Goal: Task Accomplishment & Management: Manage account settings

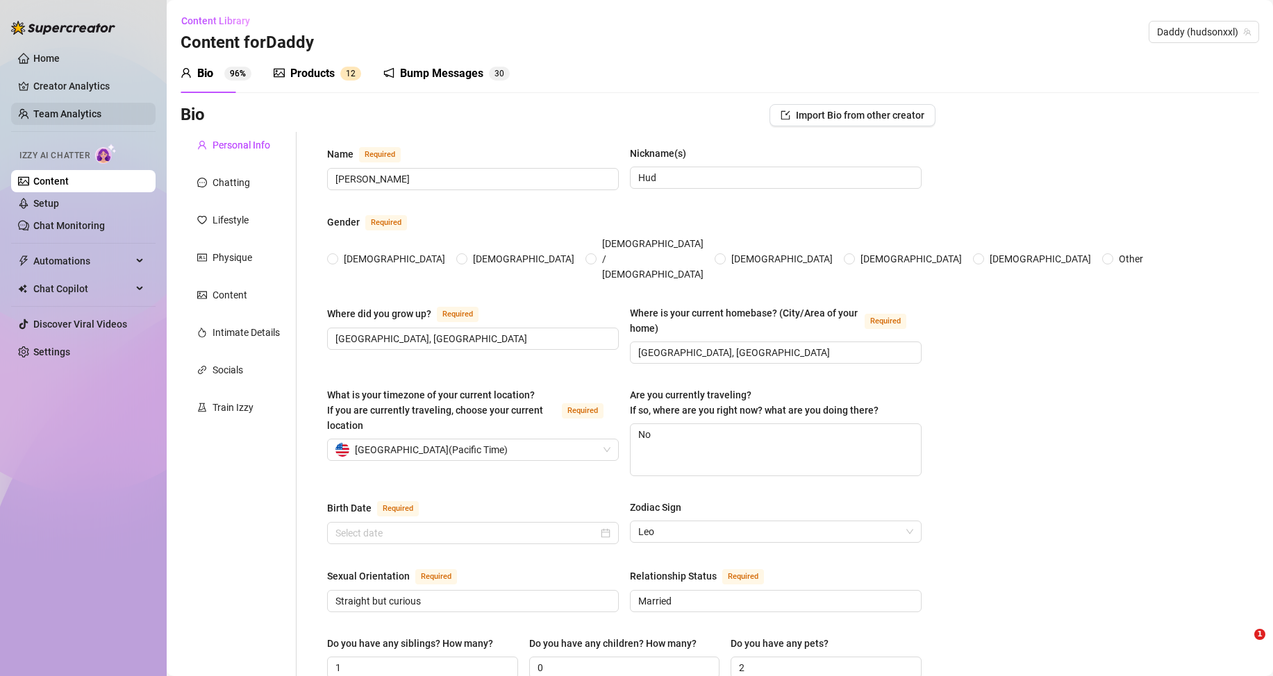
radio input "true"
type input "[DATE]"
click at [88, 85] on link "Creator Analytics" at bounding box center [88, 86] width 111 height 22
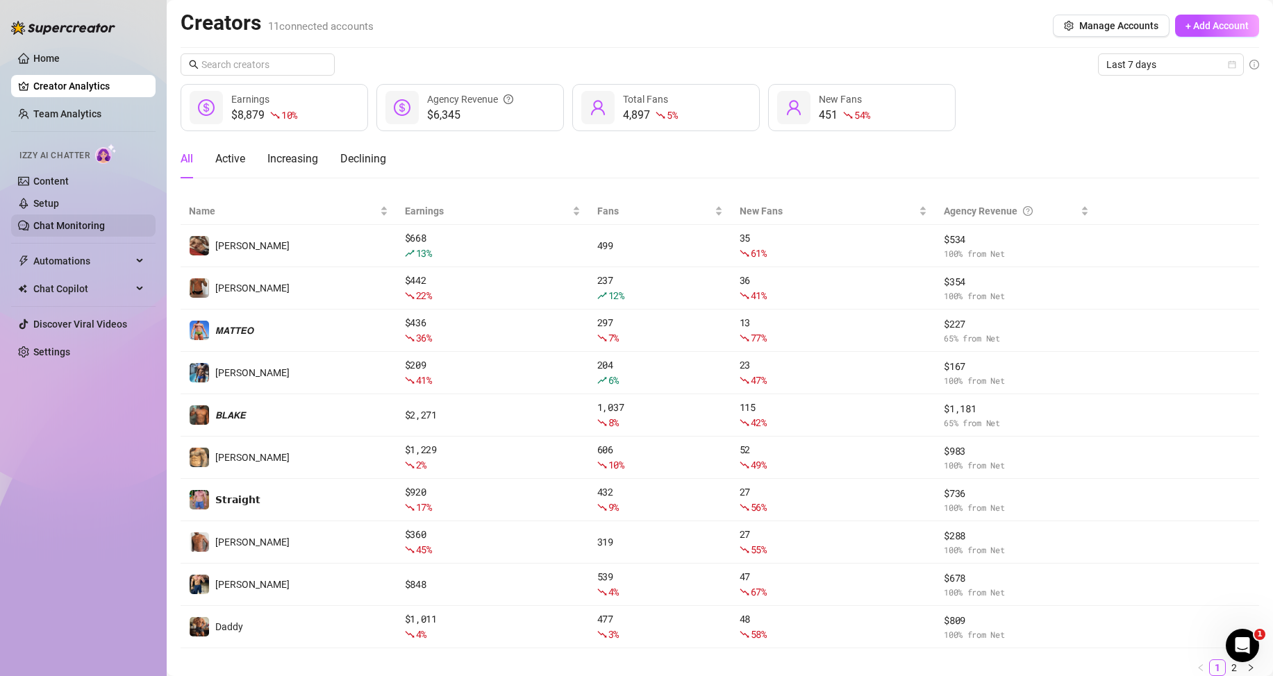
click at [70, 225] on link "Chat Monitoring" at bounding box center [69, 225] width 72 height 11
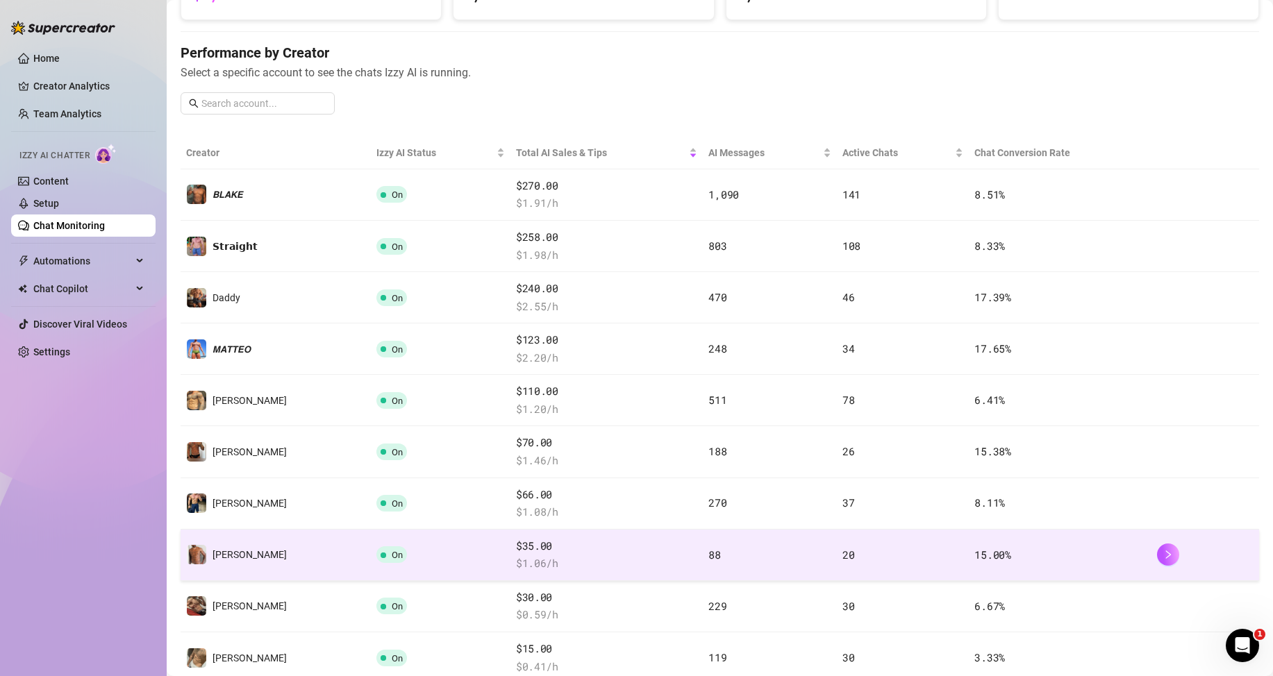
scroll to position [208, 0]
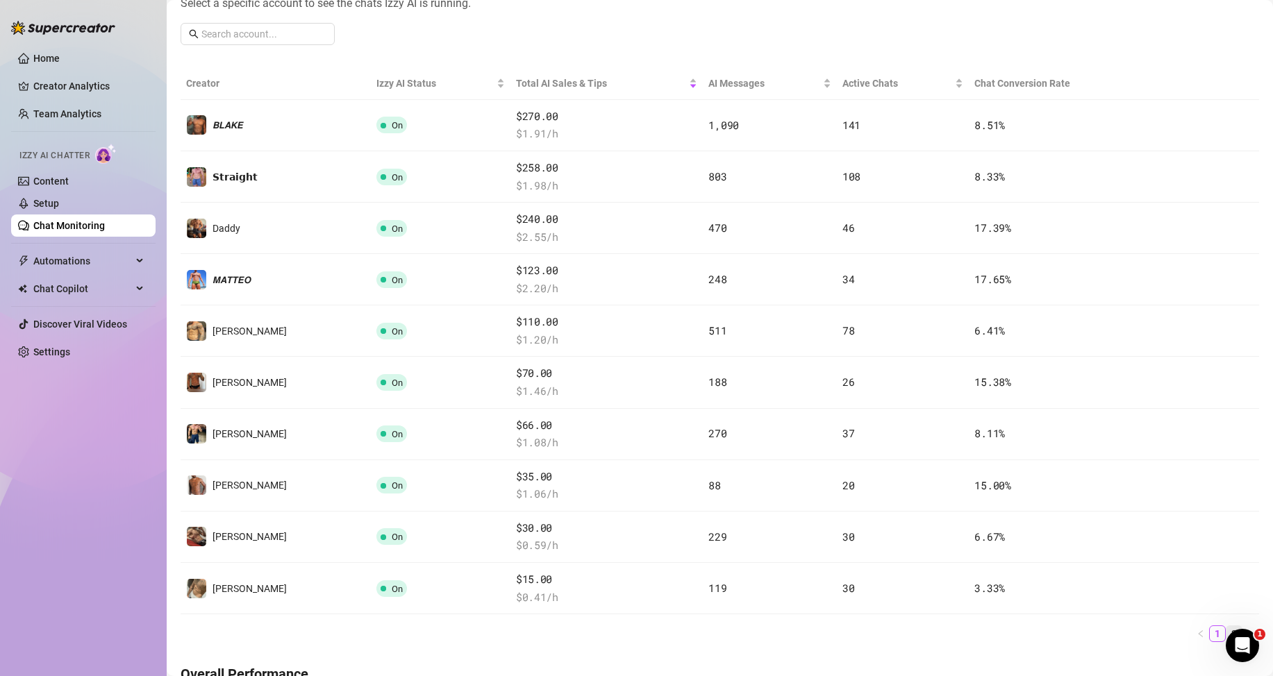
click at [1226, 632] on link "2" at bounding box center [1233, 633] width 15 height 15
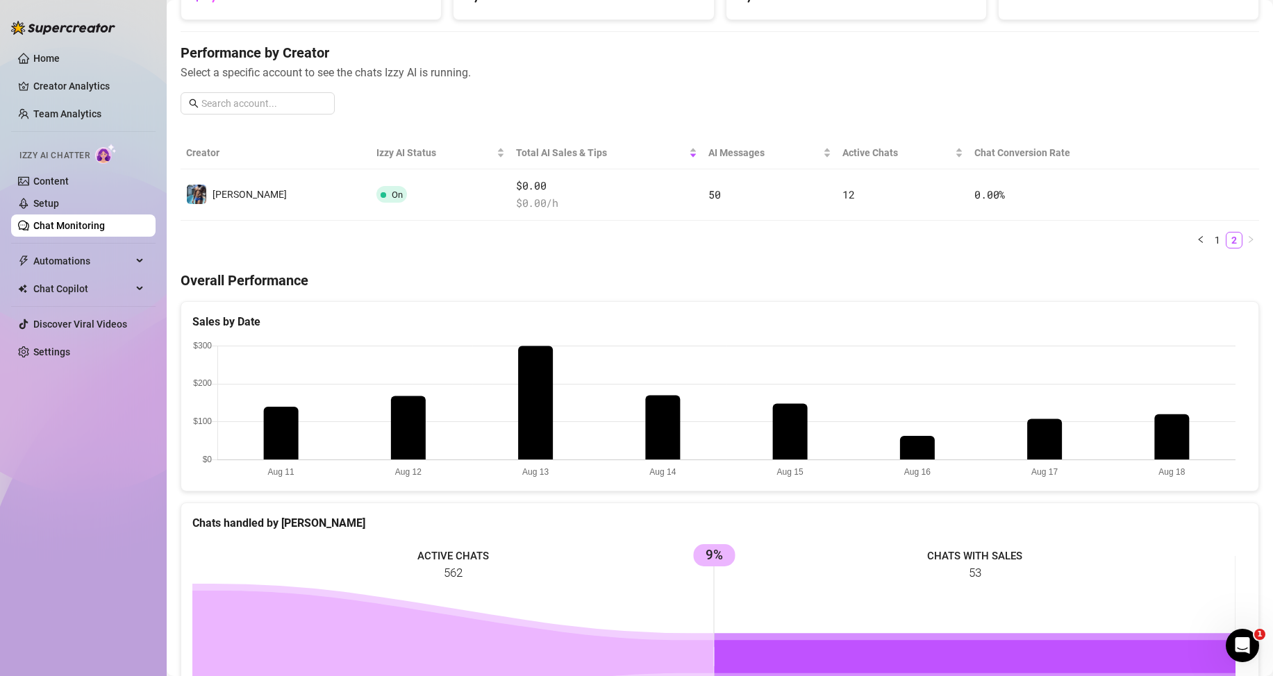
scroll to position [69, 0]
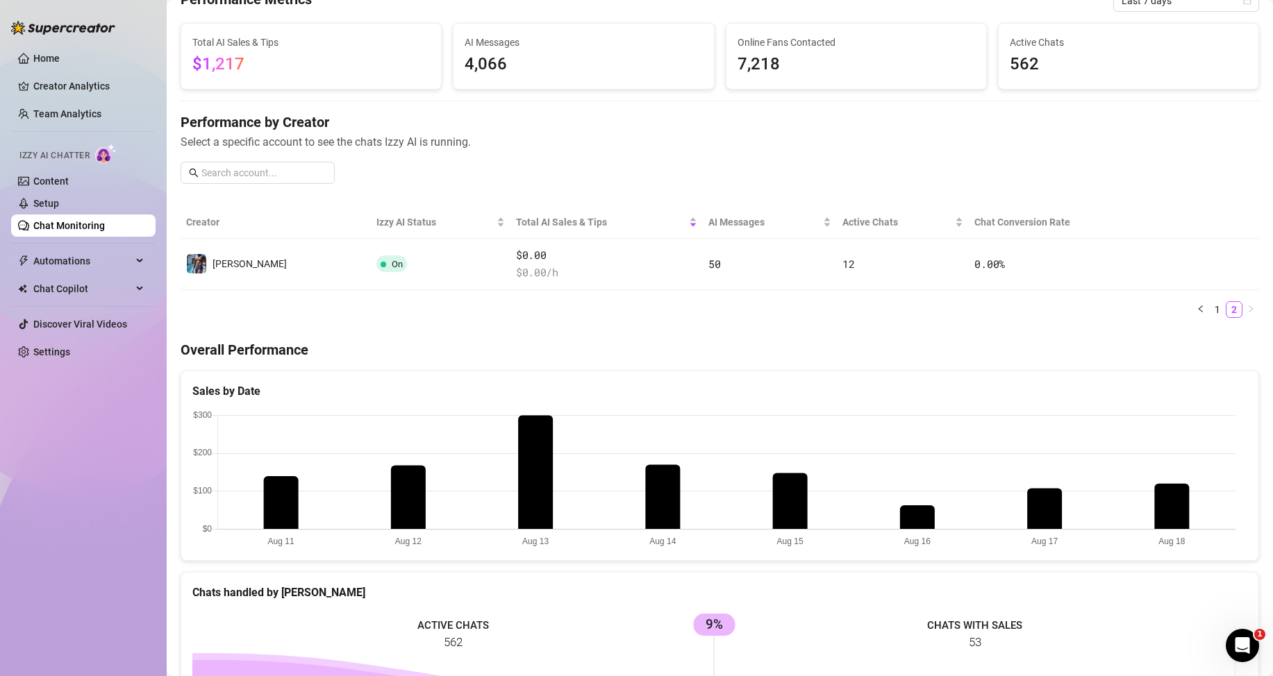
click at [78, 225] on link "Chat Monitoring" at bounding box center [69, 225] width 72 height 11
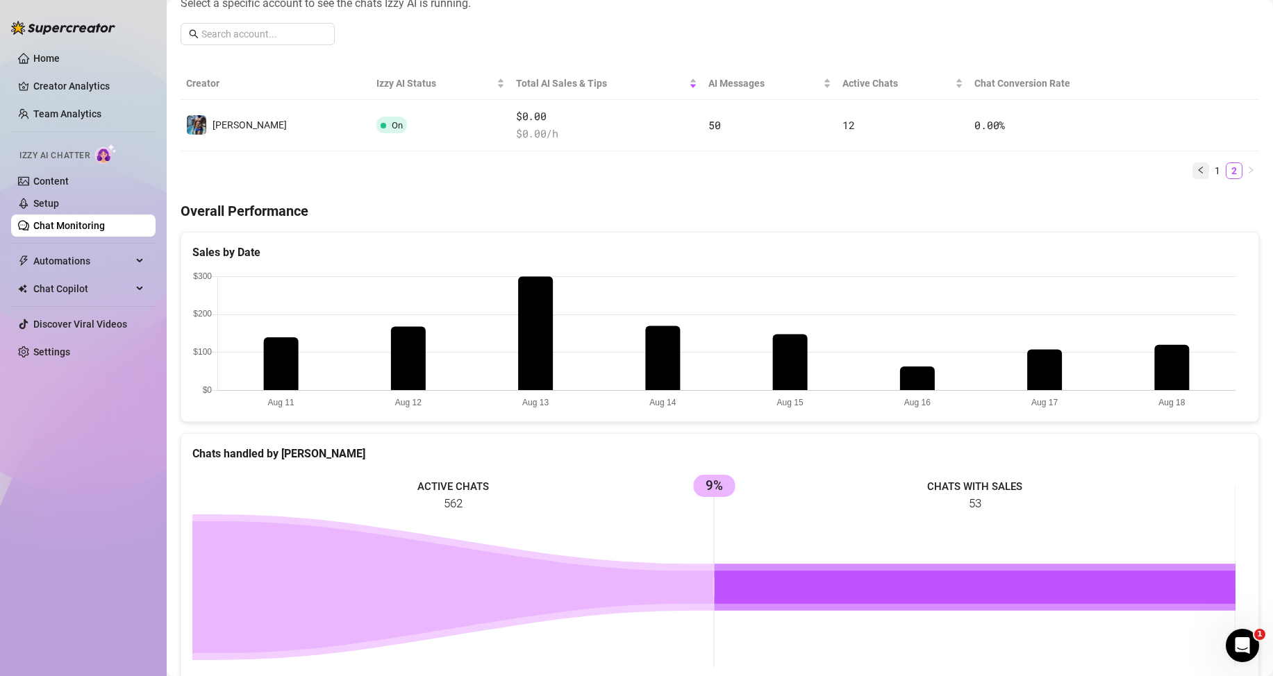
click at [1195, 171] on button "button" at bounding box center [1200, 170] width 17 height 17
